Goal: Task Accomplishment & Management: Use online tool/utility

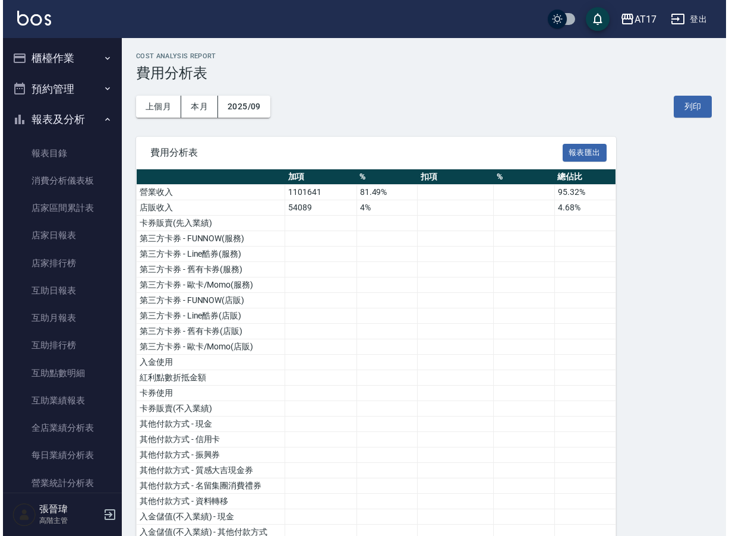
scroll to position [995, 0]
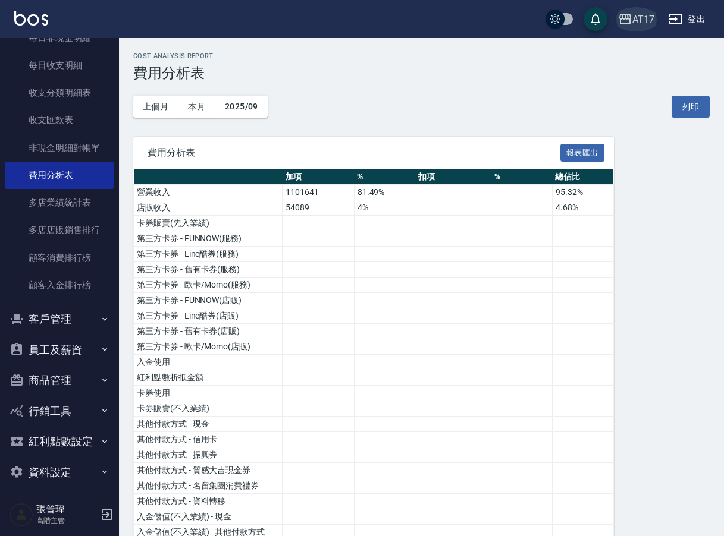
click at [626, 20] on icon "button" at bounding box center [625, 19] width 12 height 11
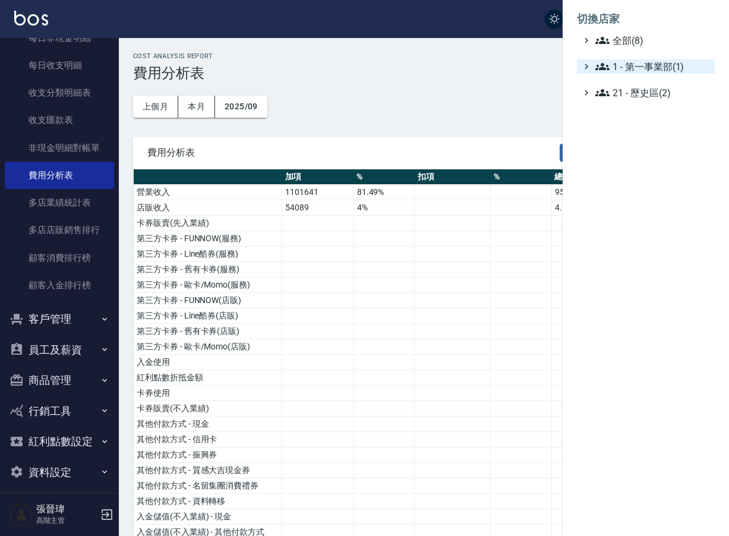
click at [649, 68] on span "1 - 第一事業部(1)" at bounding box center [653, 66] width 115 height 14
click at [676, 81] on span "1.08 - 張晉瑋(6)" at bounding box center [659, 81] width 103 height 14
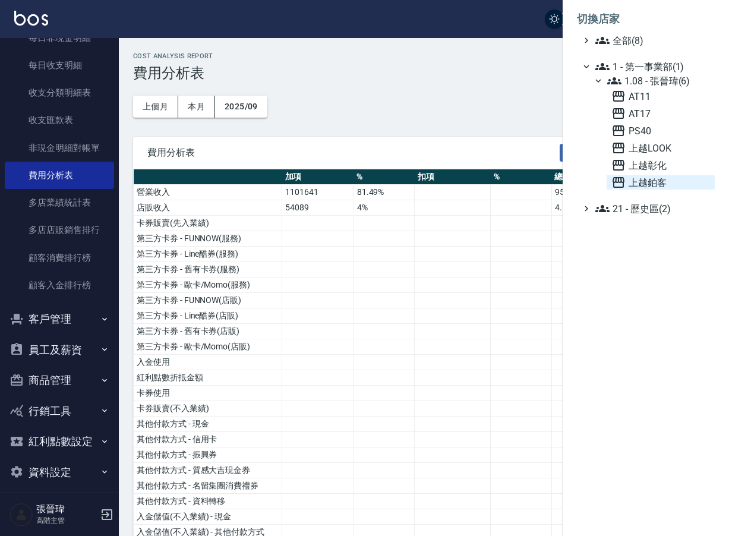
click at [651, 180] on span "上越鉑客" at bounding box center [661, 182] width 99 height 14
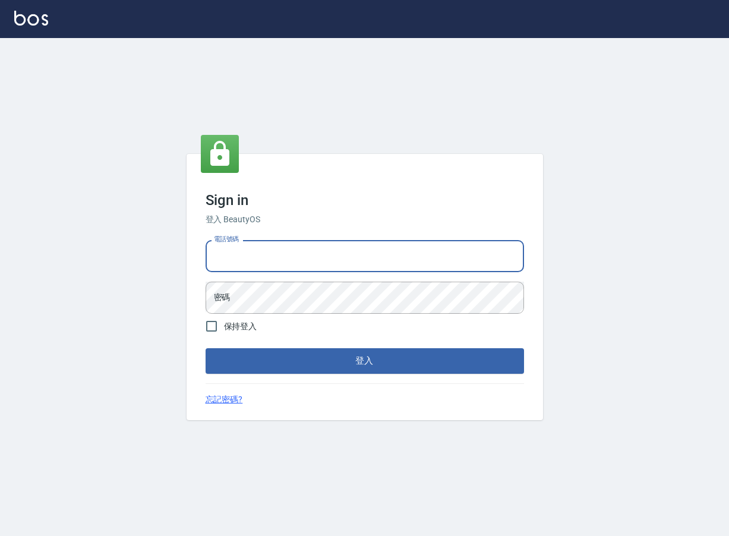
type input "0963199014"
click at [364, 361] on button "登入" at bounding box center [365, 360] width 319 height 25
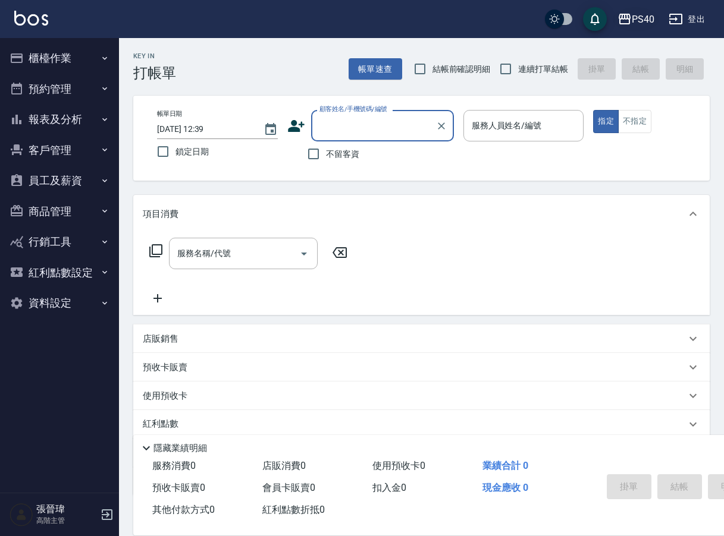
click at [633, 12] on div "PS40" at bounding box center [642, 19] width 23 height 15
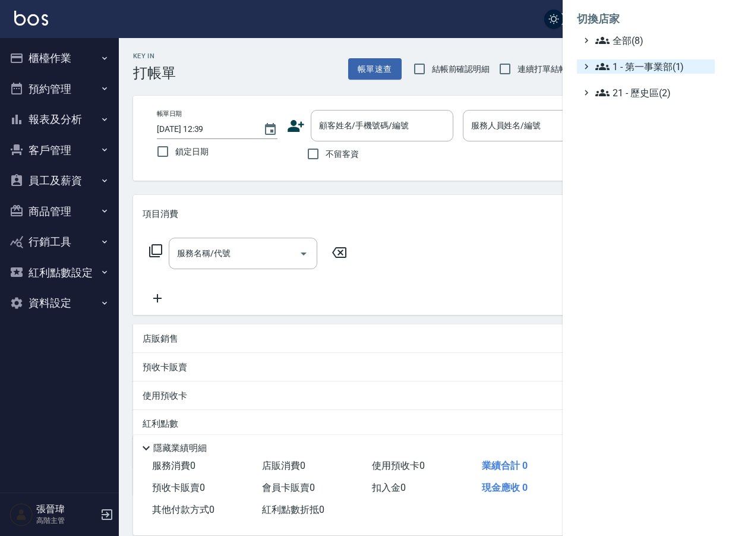
click at [677, 68] on span "1 - 第一事業部(1)" at bounding box center [653, 66] width 115 height 14
click at [656, 81] on span "1.08 - 張晉瑋(6)" at bounding box center [659, 81] width 103 height 14
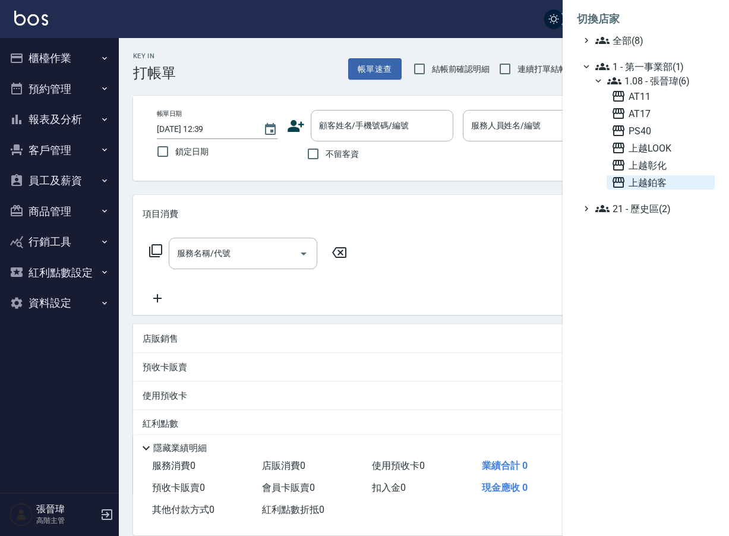
click at [643, 180] on span "上越鉑客" at bounding box center [661, 182] width 99 height 14
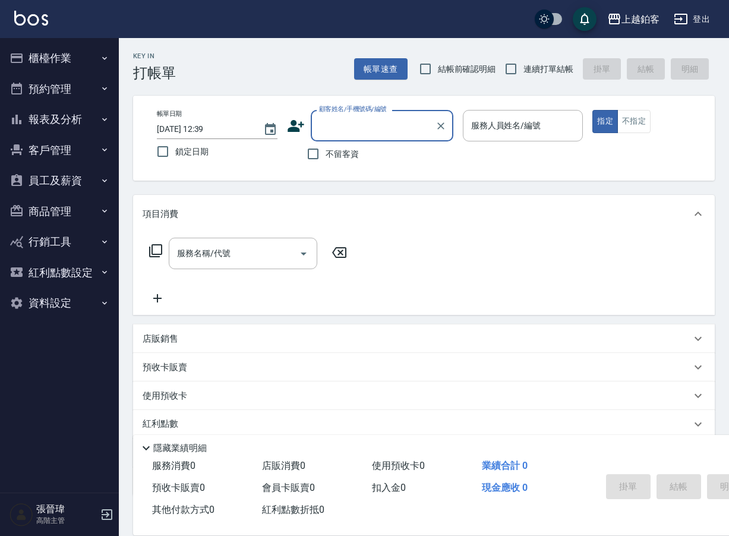
click at [87, 59] on button "櫃檯作業" at bounding box center [59, 58] width 109 height 31
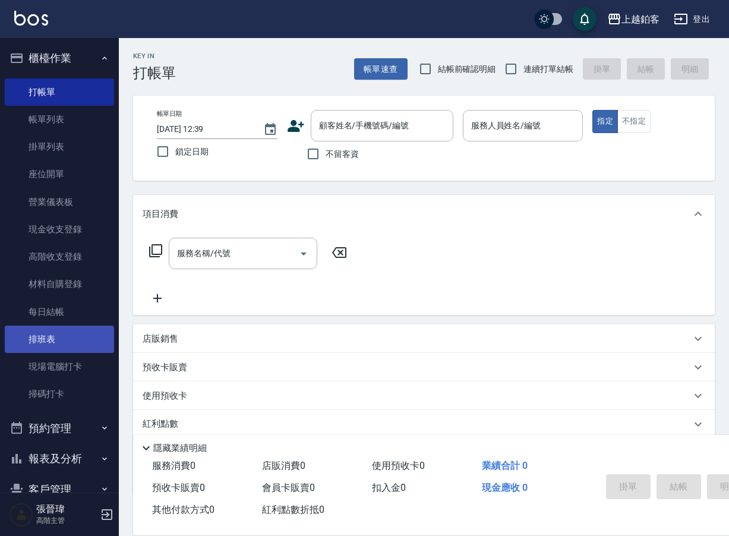
scroll to position [7, 0]
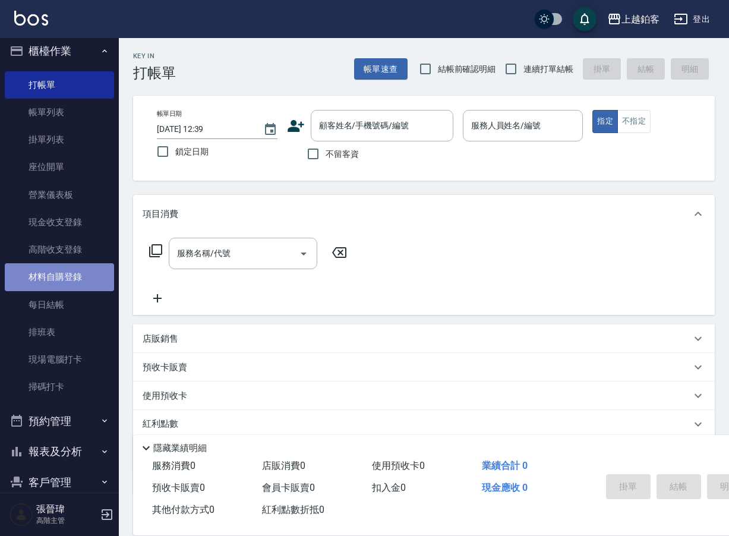
click at [76, 274] on link "材料自購登錄" at bounding box center [59, 276] width 109 height 27
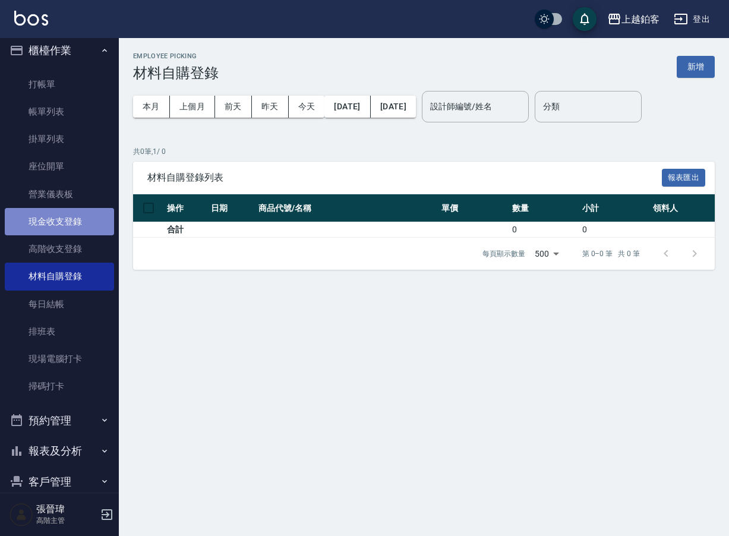
click at [83, 225] on link "現金收支登錄" at bounding box center [59, 221] width 109 height 27
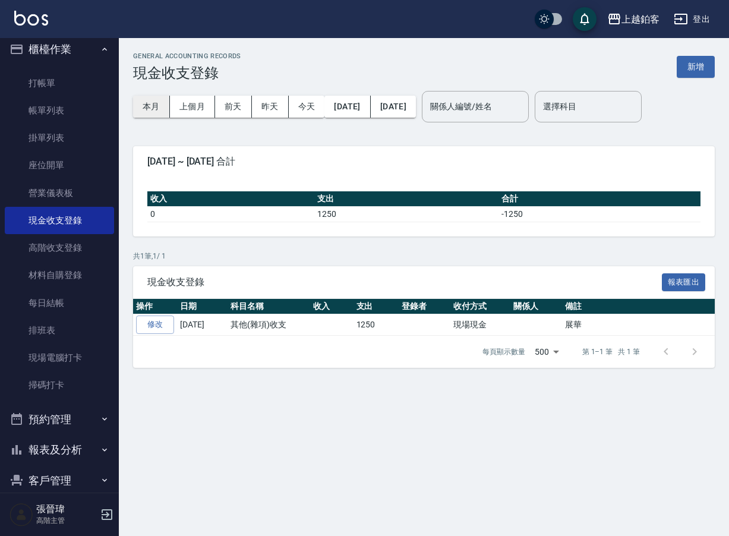
scroll to position [1, 0]
click at [184, 108] on button "上個月" at bounding box center [192, 107] width 45 height 22
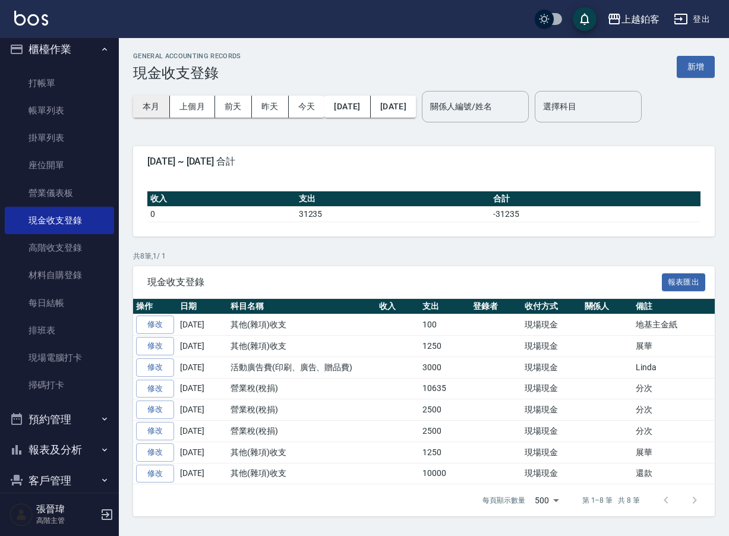
click at [162, 108] on button "本月" at bounding box center [151, 107] width 37 height 22
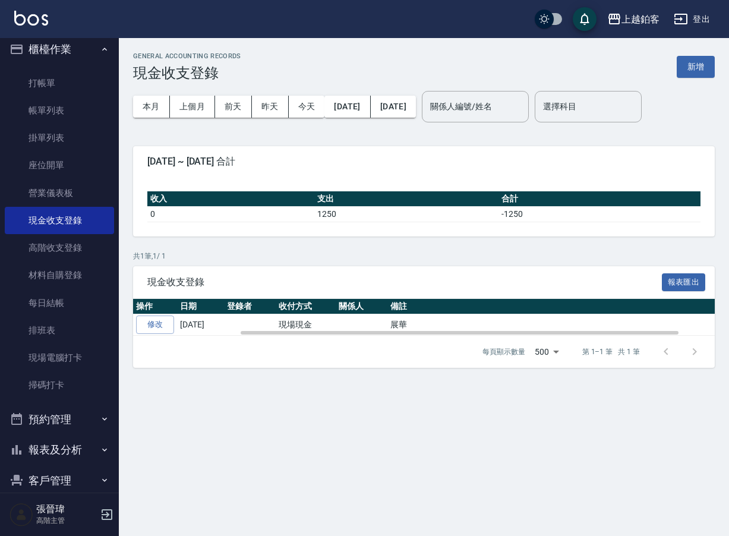
scroll to position [0, 191]
click at [702, 73] on button "新增" at bounding box center [696, 67] width 38 height 22
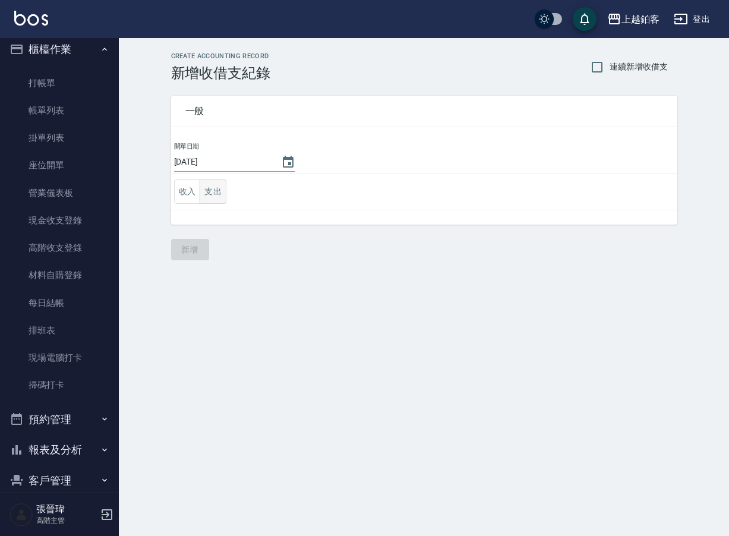
click at [218, 191] on button "支出" at bounding box center [213, 192] width 27 height 24
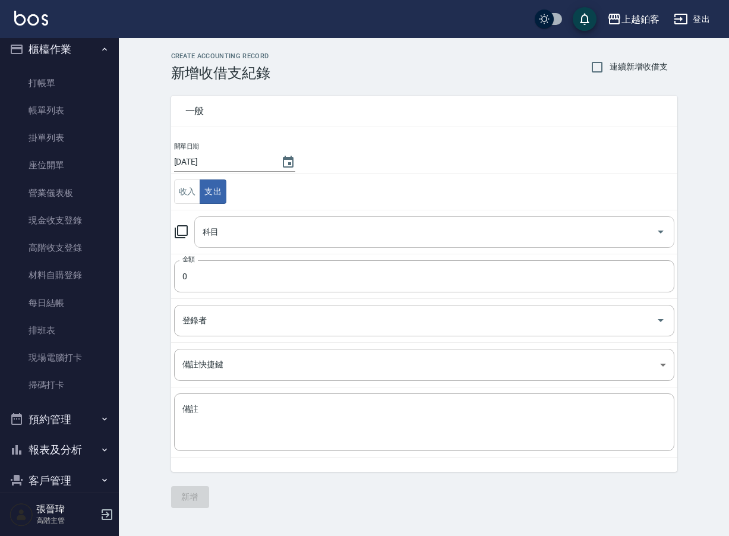
click at [234, 243] on div "科目" at bounding box center [434, 232] width 480 height 32
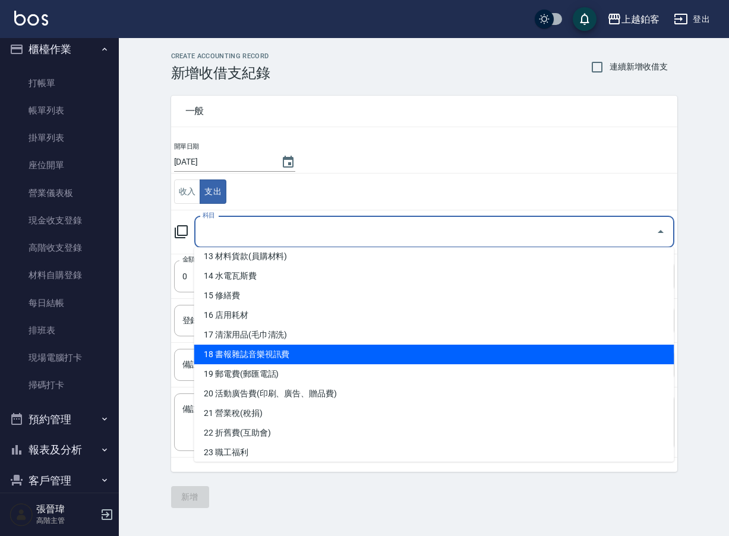
scroll to position [262, 0]
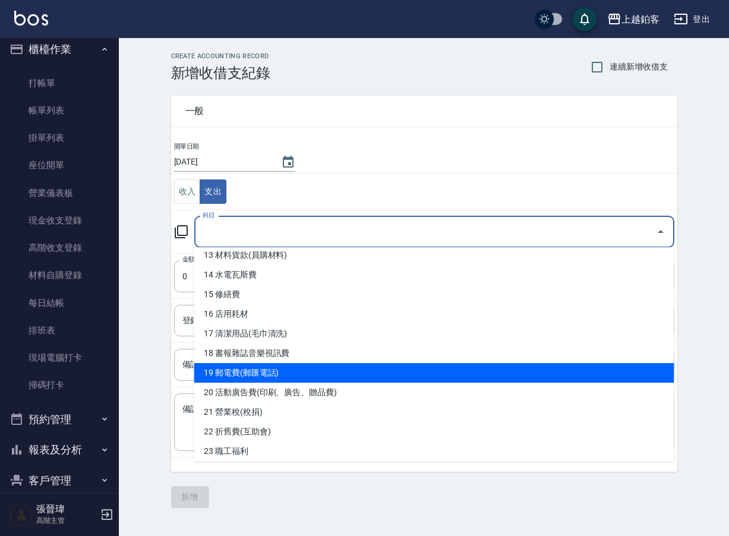
click at [323, 370] on li "19 郵電費(郵匯電話)" at bounding box center [434, 373] width 480 height 20
type input "19 郵電費(郵匯電話)"
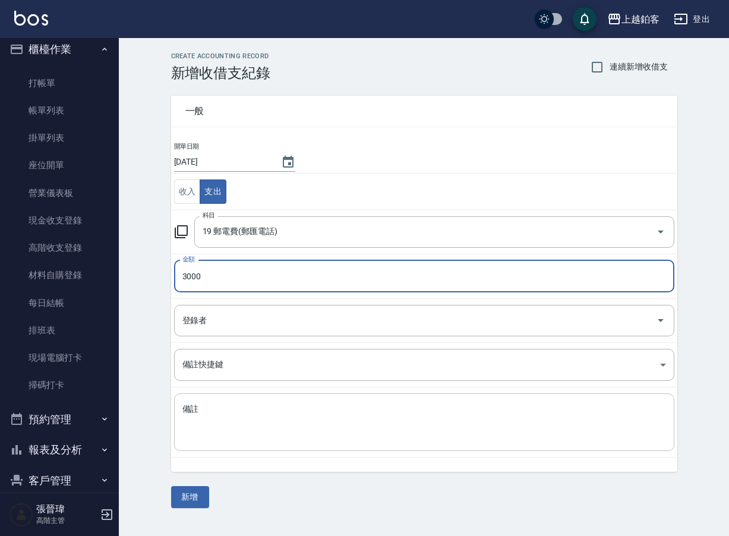
type input "3000"
click at [311, 413] on textarea "備註" at bounding box center [425, 423] width 484 height 38
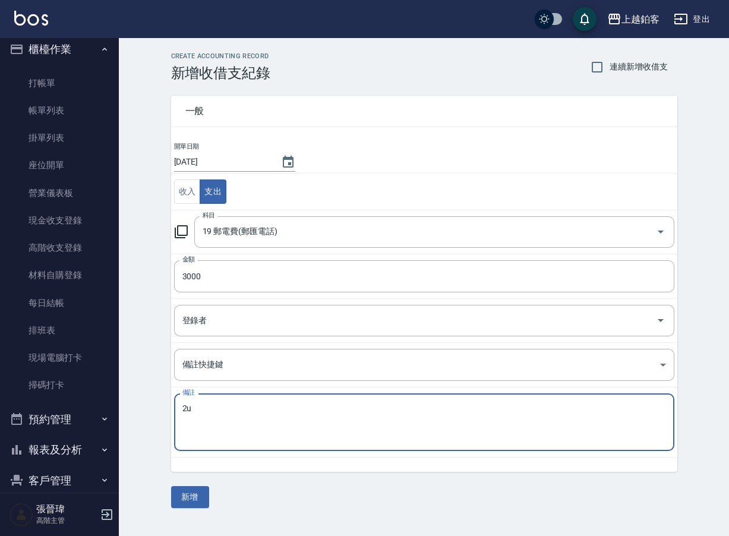
type textarea "2"
type textarea "補"
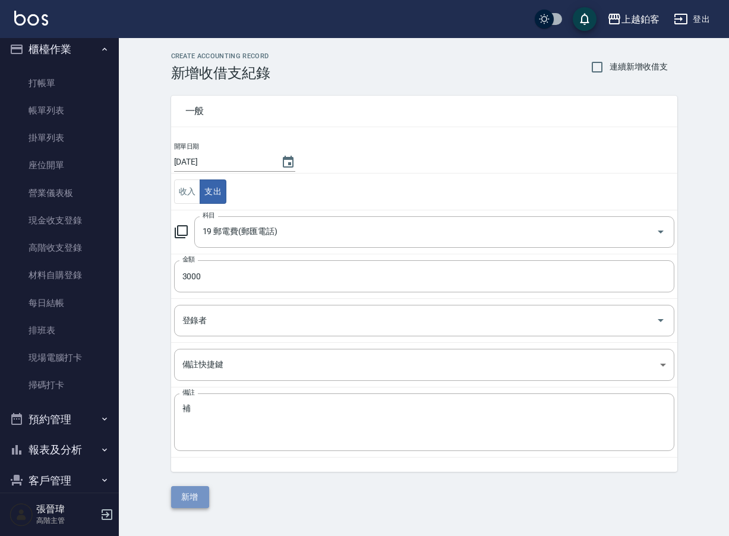
click at [189, 495] on button "新增" at bounding box center [190, 497] width 38 height 22
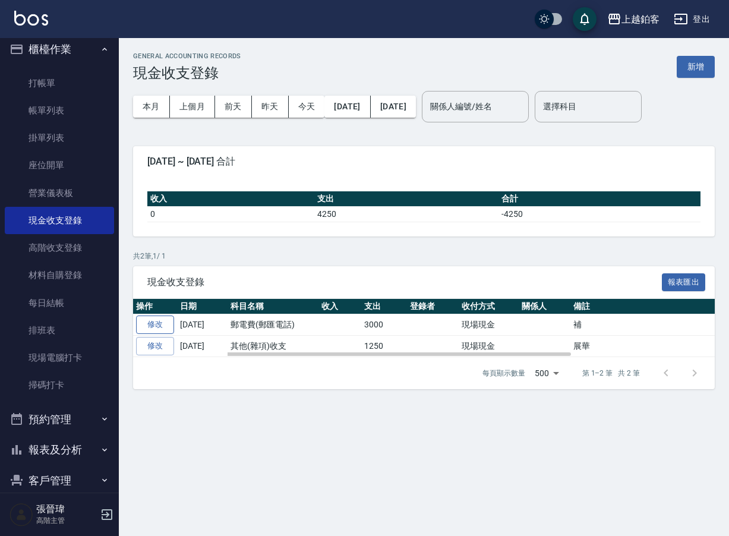
click at [169, 327] on link "修改" at bounding box center [155, 325] width 38 height 18
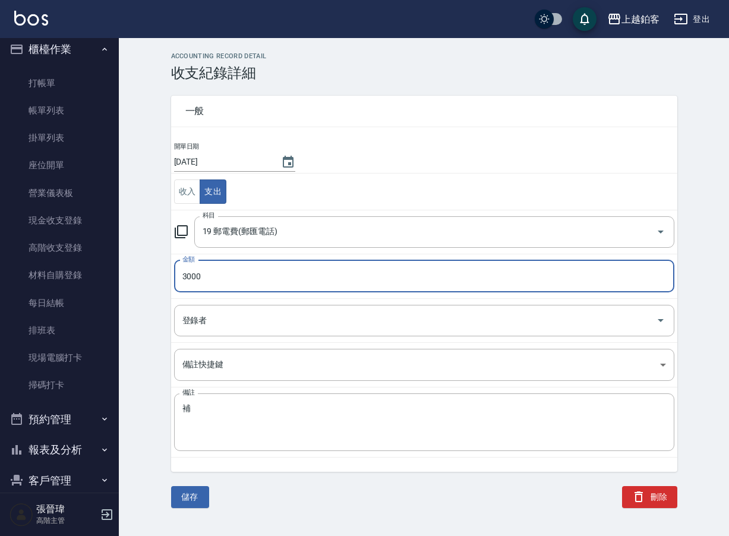
drag, startPoint x: 191, startPoint y: 275, endPoint x: 170, endPoint y: 274, distance: 20.8
click at [170, 274] on div "一般 開單日期 2025/10/12 收入 支出 科目 19 郵電費(郵匯電話) 科目 金額 3000 金額 登錄者 登錄者 備註快捷鍵 ​ 備註快捷鍵 備註…" at bounding box center [417, 276] width 521 height 391
type input "4100"
click at [189, 496] on button "儲存" at bounding box center [190, 497] width 38 height 22
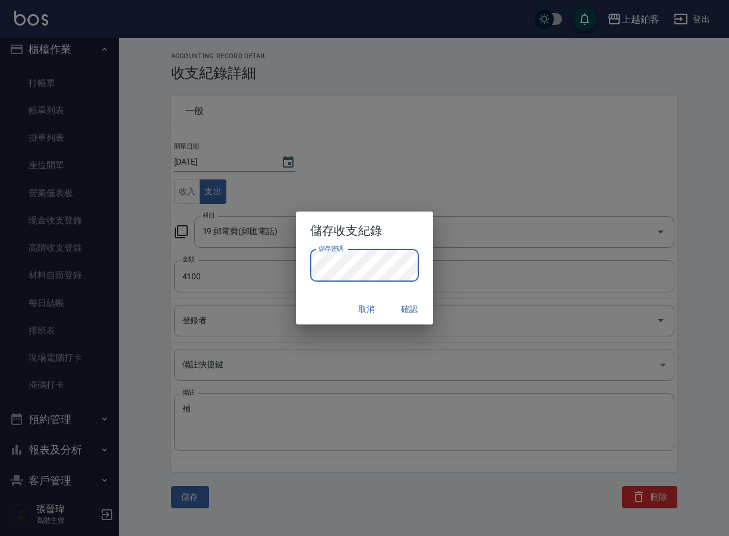
click at [420, 306] on button "確認" at bounding box center [410, 309] width 38 height 22
